Goal: Find specific page/section: Find specific page/section

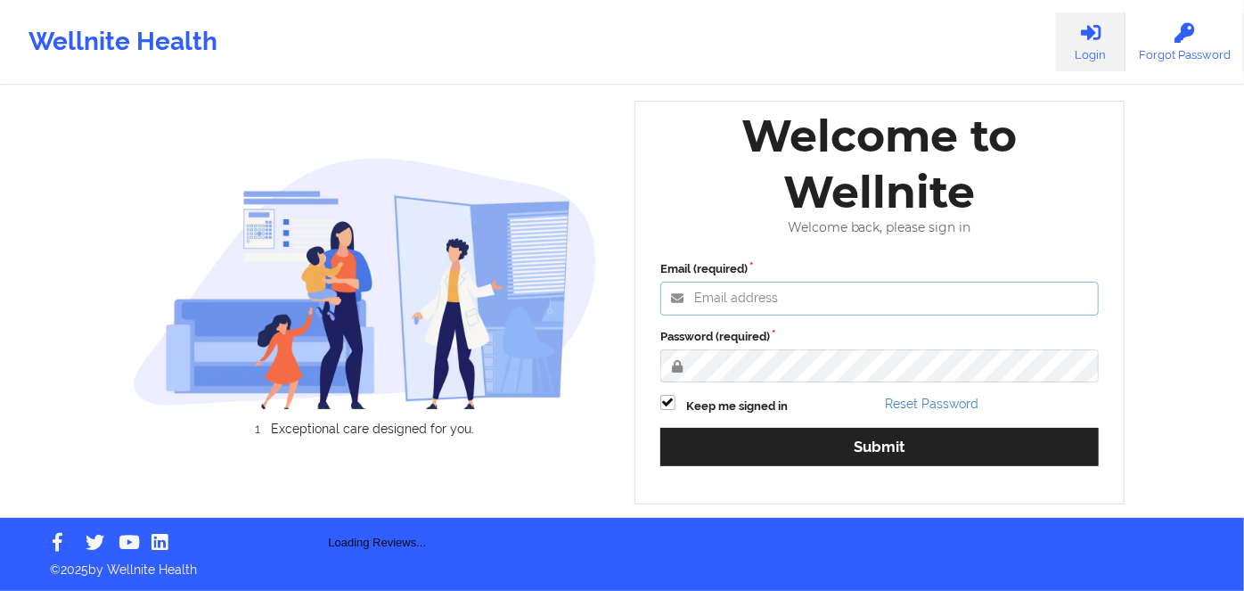
type input "[PERSON_NAME][EMAIL_ADDRESS][DOMAIN_NAME]"
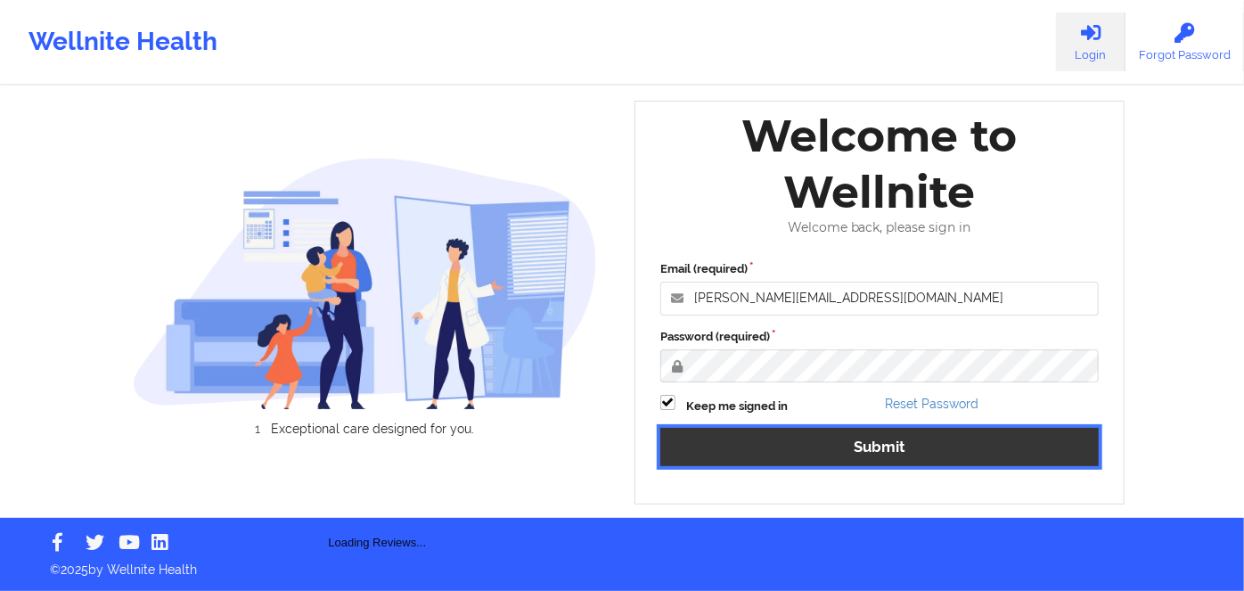
click at [834, 449] on button "Submit" at bounding box center [880, 447] width 439 height 38
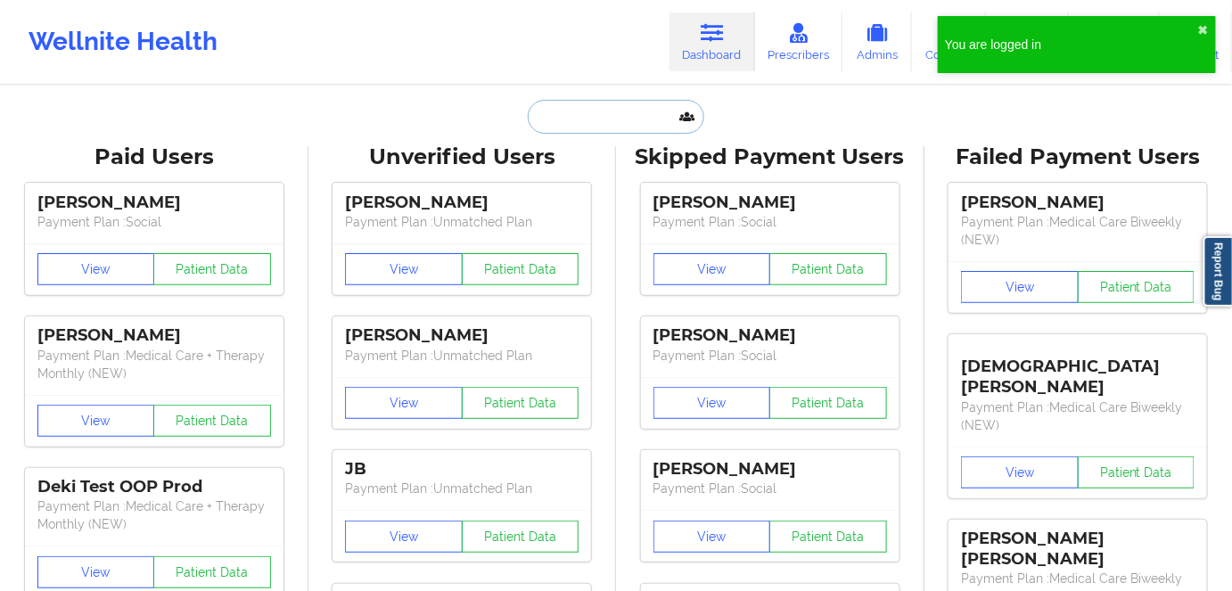
click at [615, 127] on input "text" at bounding box center [616, 117] width 176 height 34
paste input "[PERSON_NAME]"
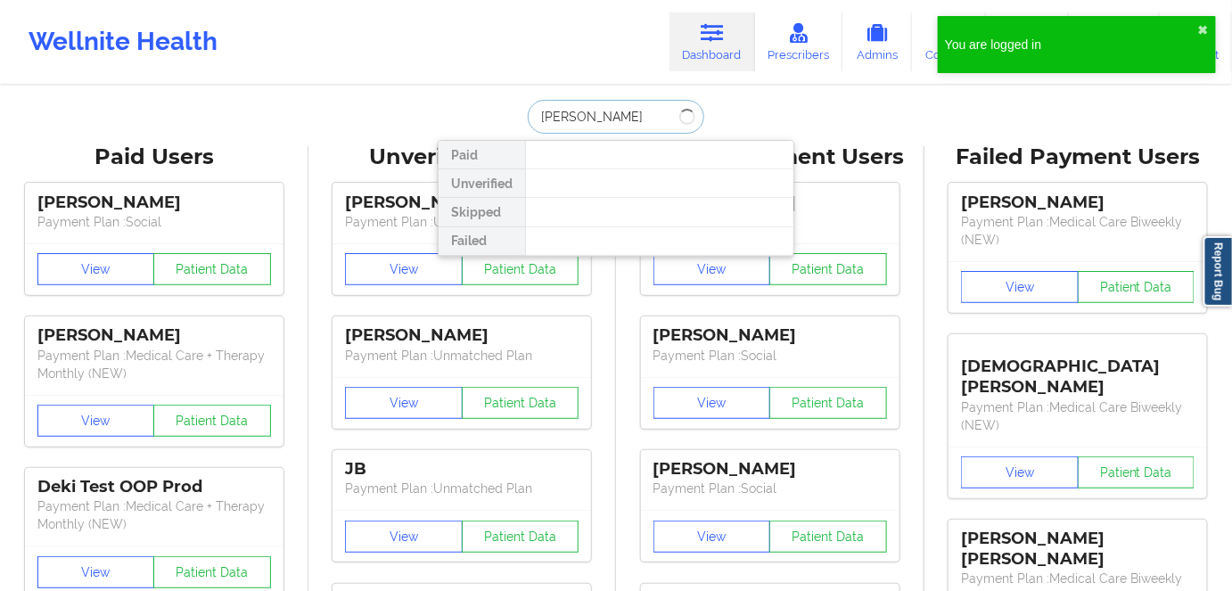
type input "[PERSON_NAME]"
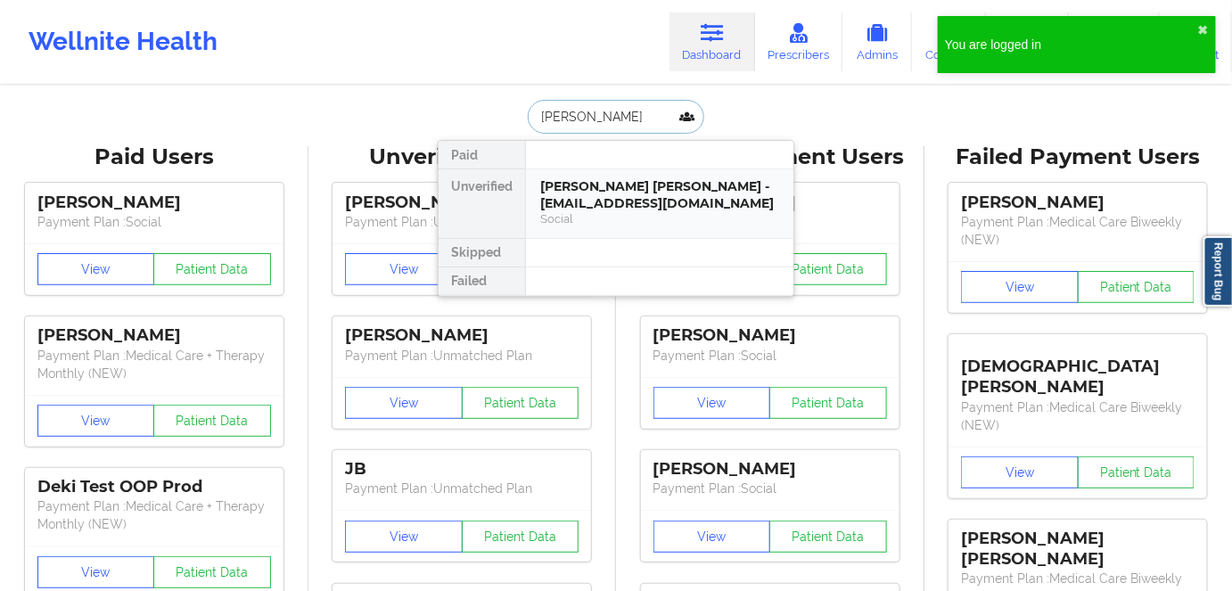
click at [628, 202] on div "[PERSON_NAME] [PERSON_NAME] - [EMAIL_ADDRESS][DOMAIN_NAME]" at bounding box center [659, 194] width 239 height 33
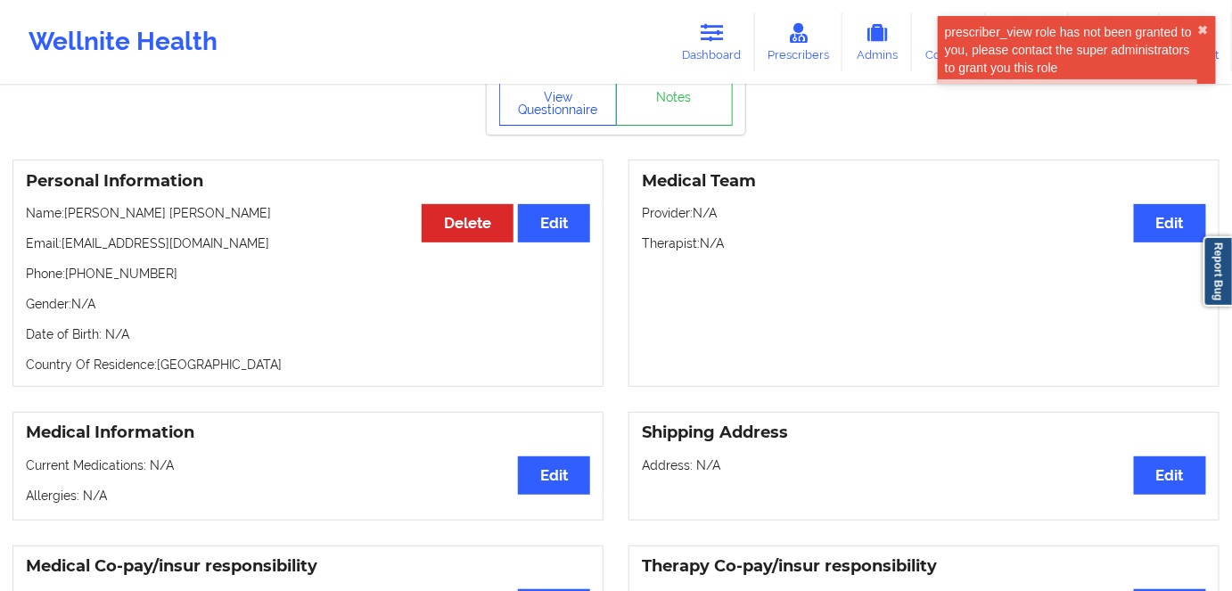
scroll to position [5, 0]
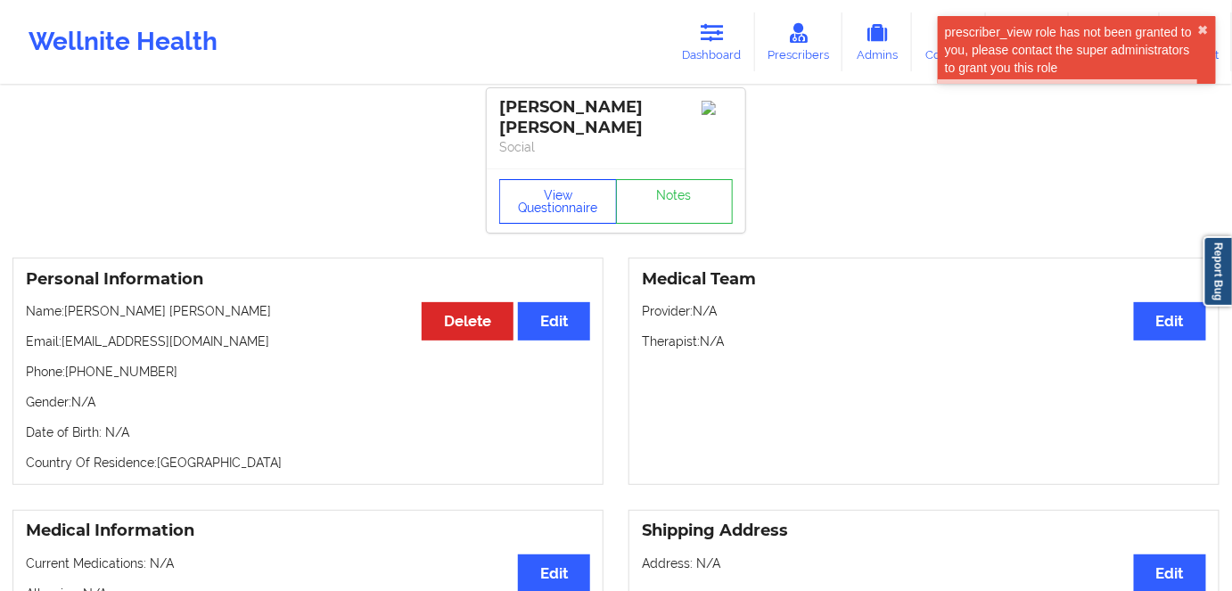
click at [537, 179] on button "View Questionnaire" at bounding box center [558, 201] width 118 height 45
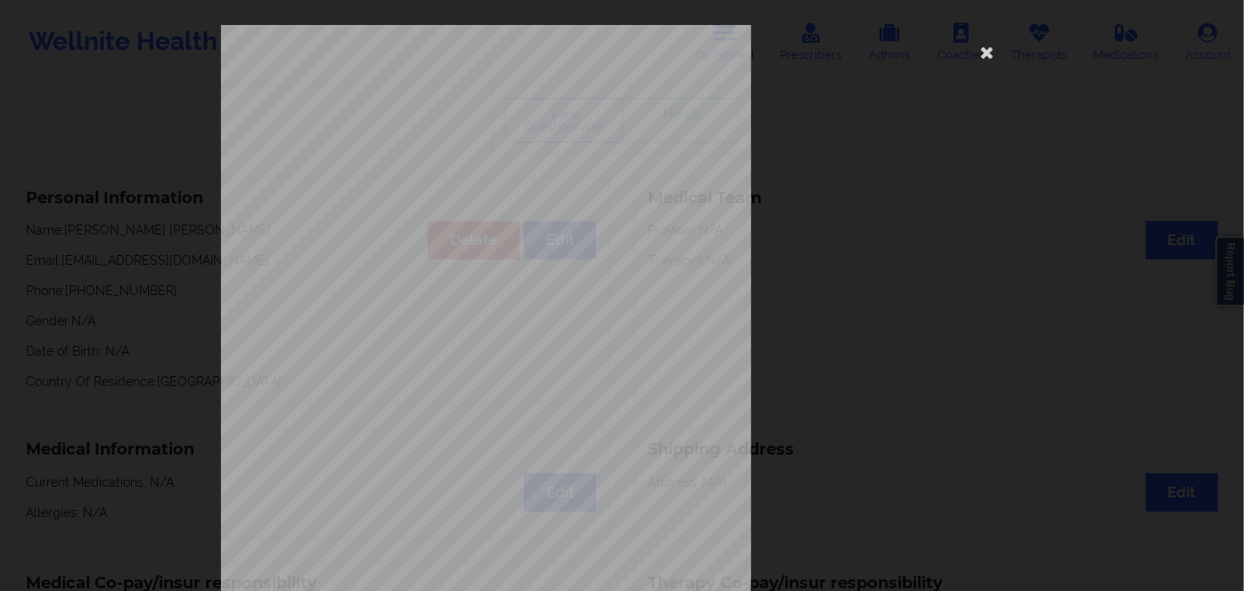
scroll to position [258, 0]
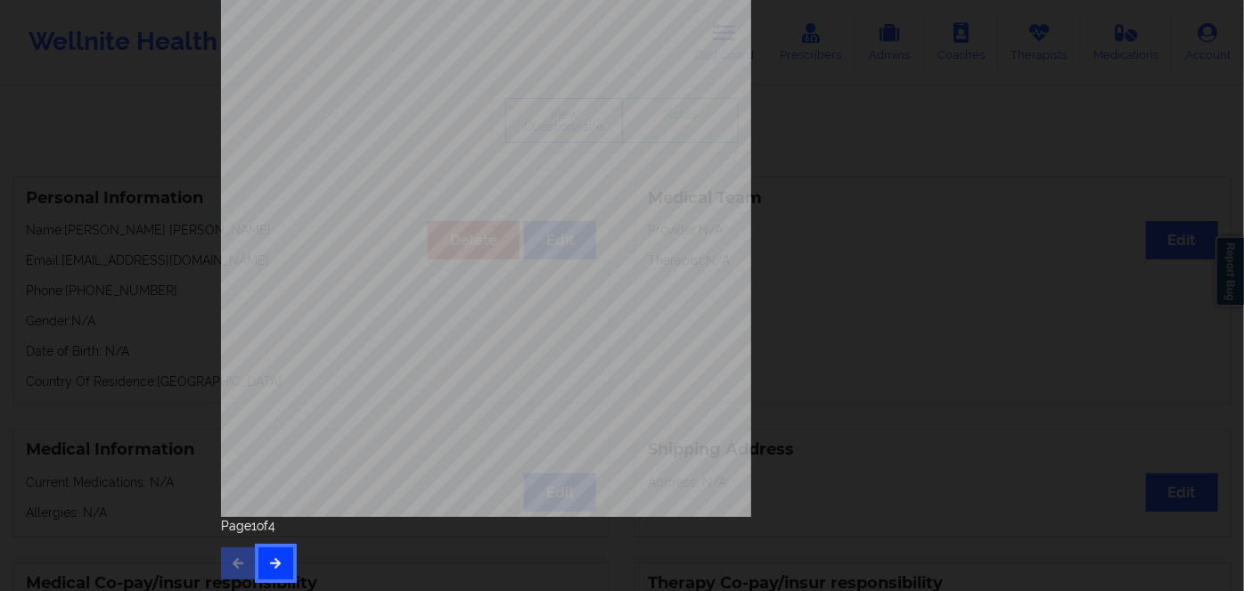
click at [271, 557] on icon "button" at bounding box center [275, 562] width 15 height 11
click at [271, 568] on icon "button" at bounding box center [275, 562] width 15 height 11
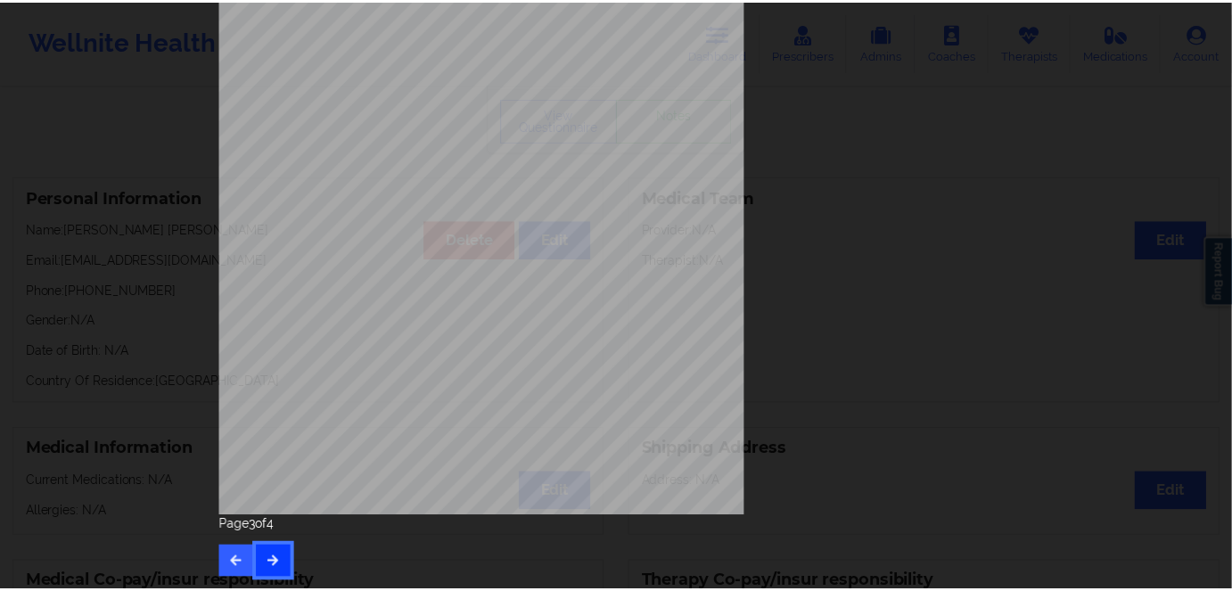
scroll to position [0, 0]
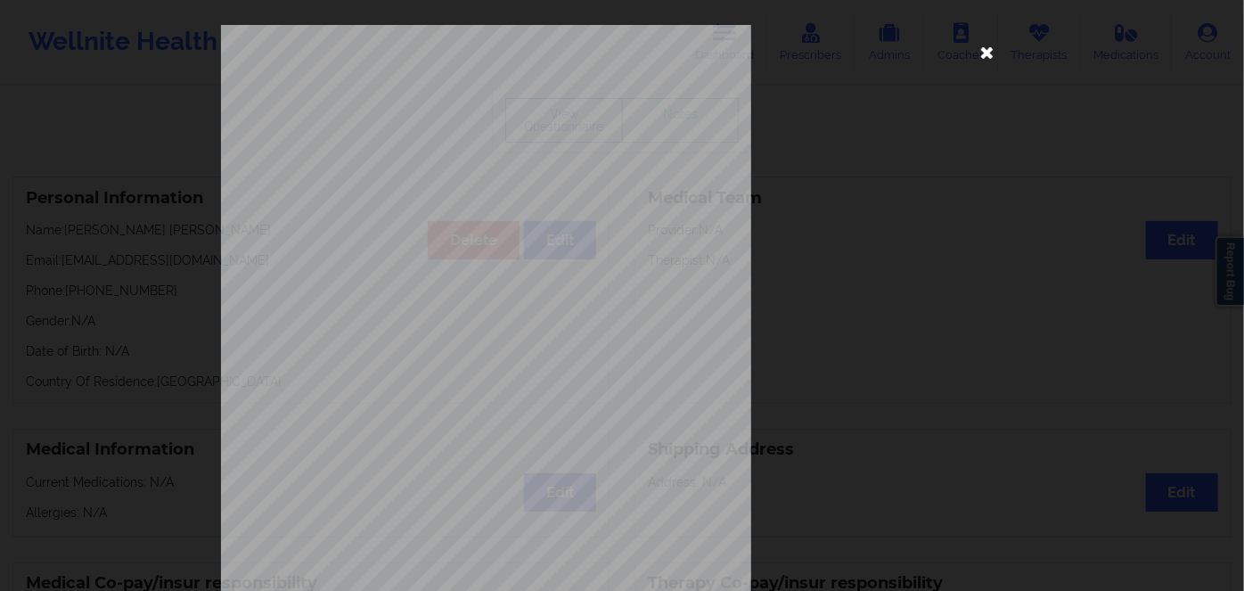
click at [984, 57] on icon at bounding box center [987, 51] width 29 height 29
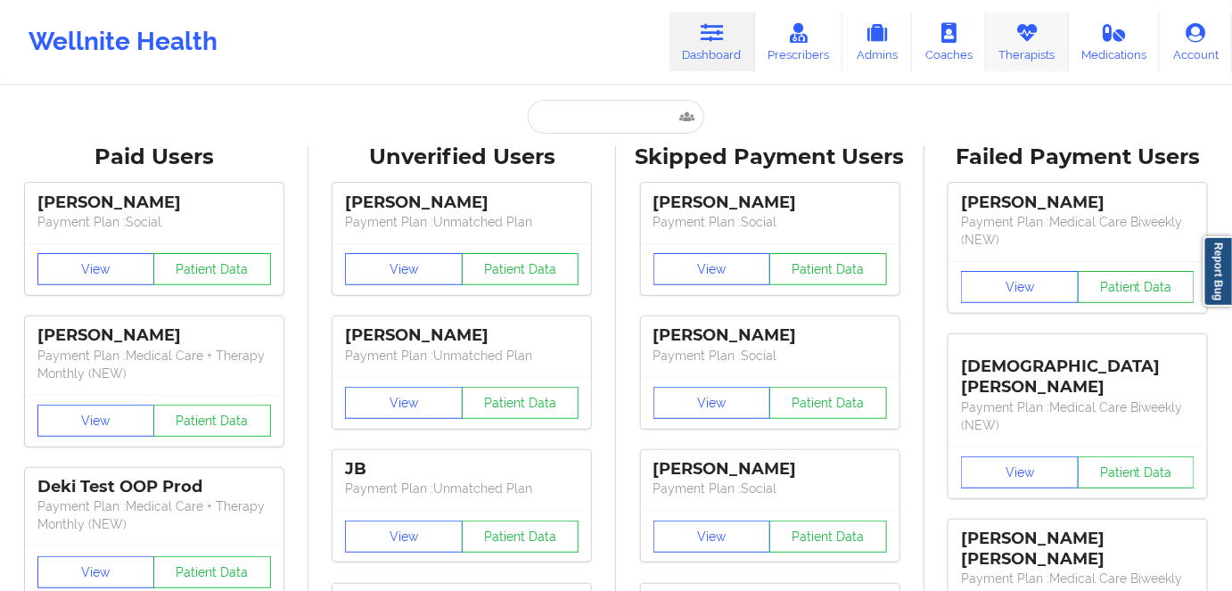
click at [1022, 53] on link "Therapists" at bounding box center [1027, 41] width 83 height 59
